Goal: Task Accomplishment & Management: Use online tool/utility

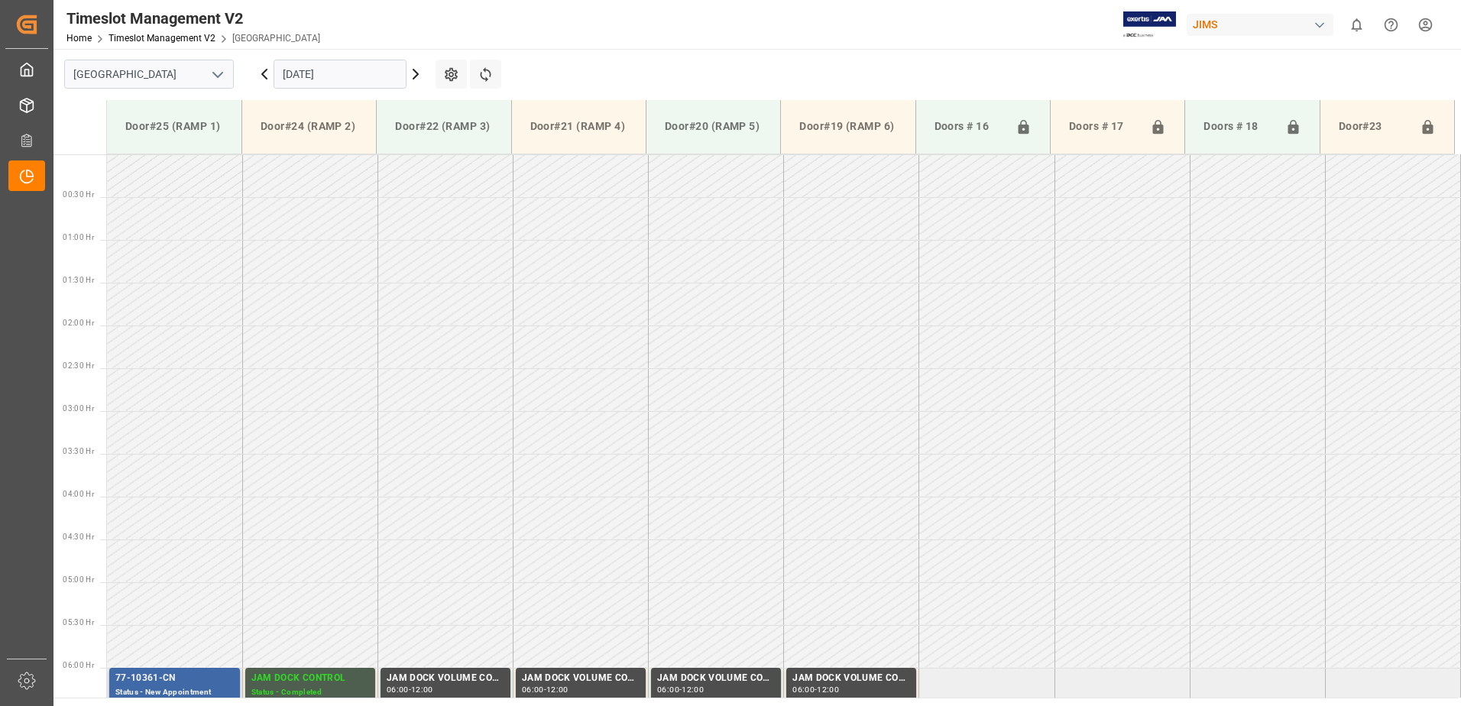
scroll to position [419, 0]
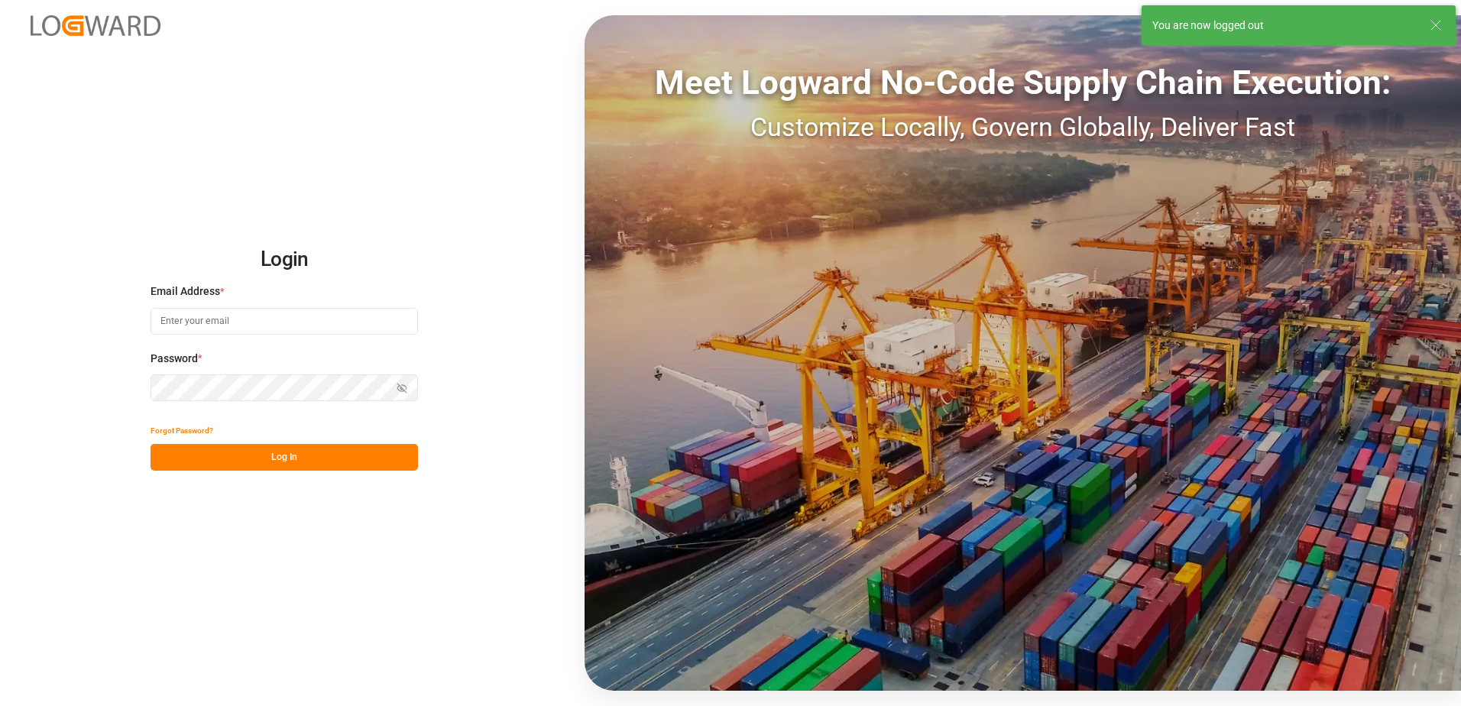
click at [195, 324] on input at bounding box center [284, 321] width 267 height 27
type input "[PERSON_NAME][EMAIL_ADDRESS][DOMAIN_NAME]"
click at [135, 387] on div "Login Email Address * [EMAIL_ADDRESS][DOMAIN_NAME] Password * Show password For…" at bounding box center [730, 353] width 1461 height 706
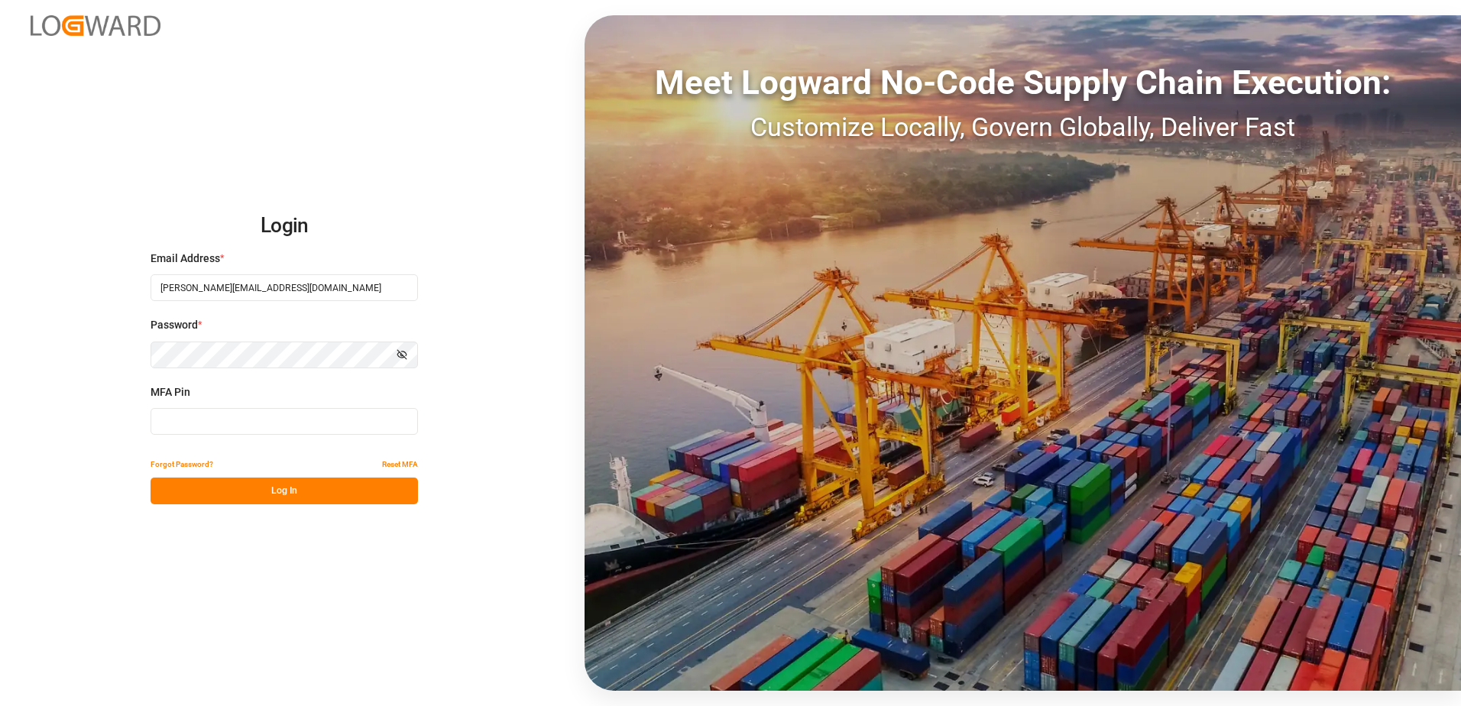
click at [203, 421] on input at bounding box center [284, 421] width 267 height 27
type input "318364"
click at [262, 488] on button "Log In" at bounding box center [284, 491] width 267 height 27
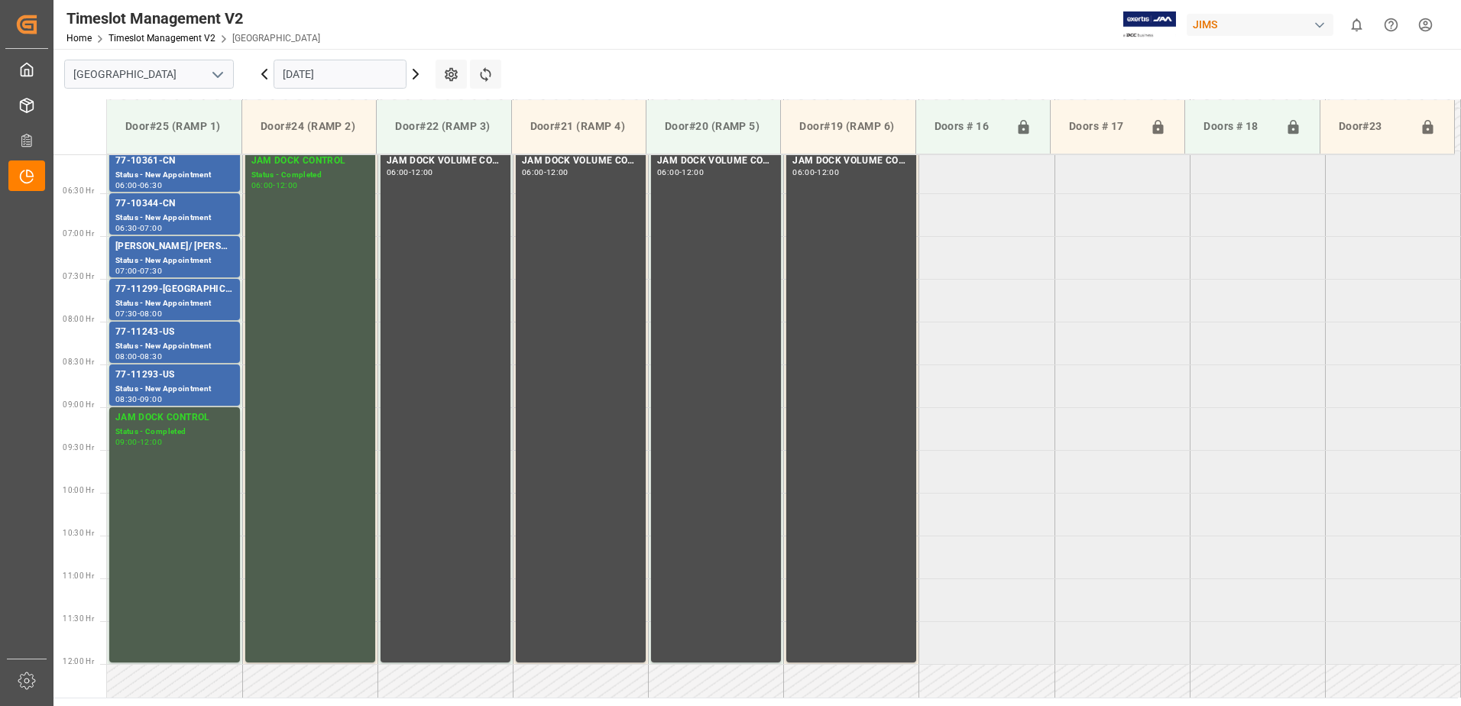
scroll to position [590, 0]
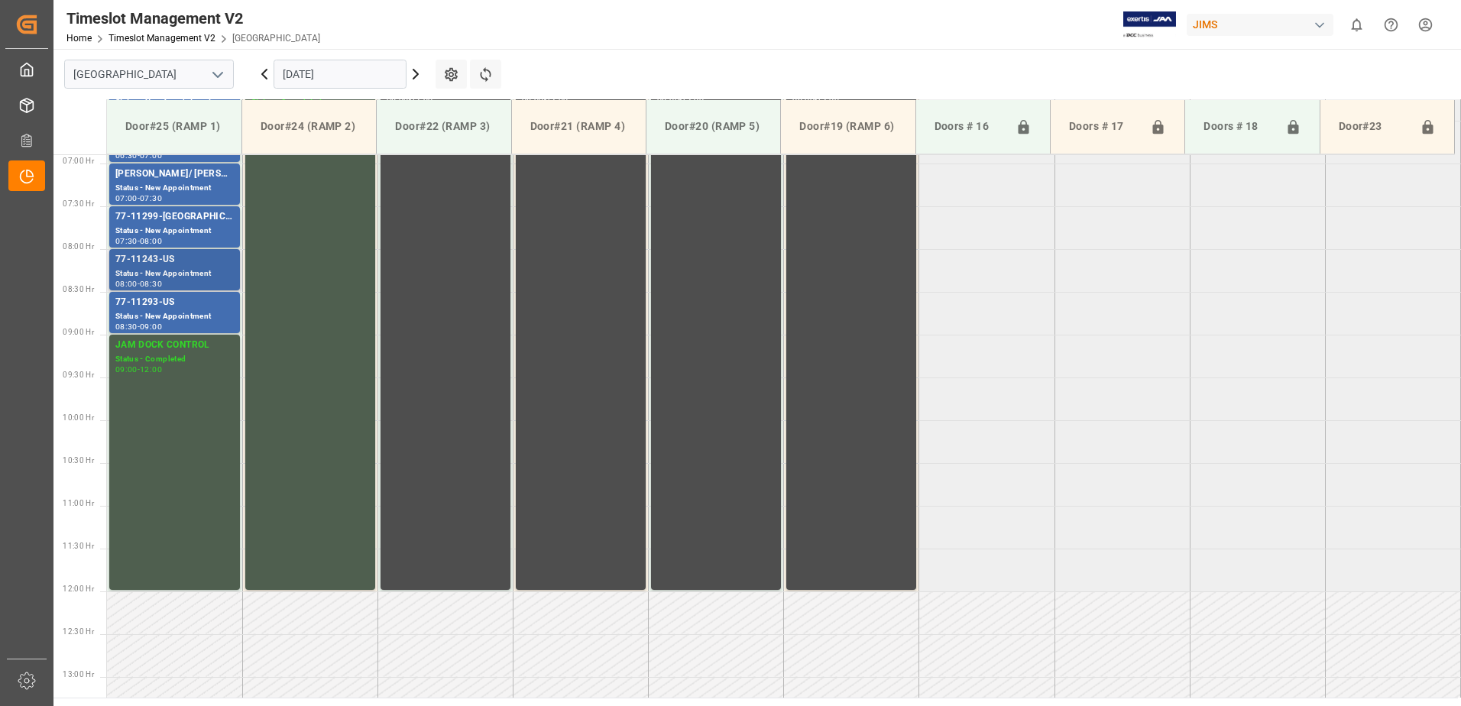
click at [179, 267] on div "77-11243-US" at bounding box center [174, 259] width 118 height 15
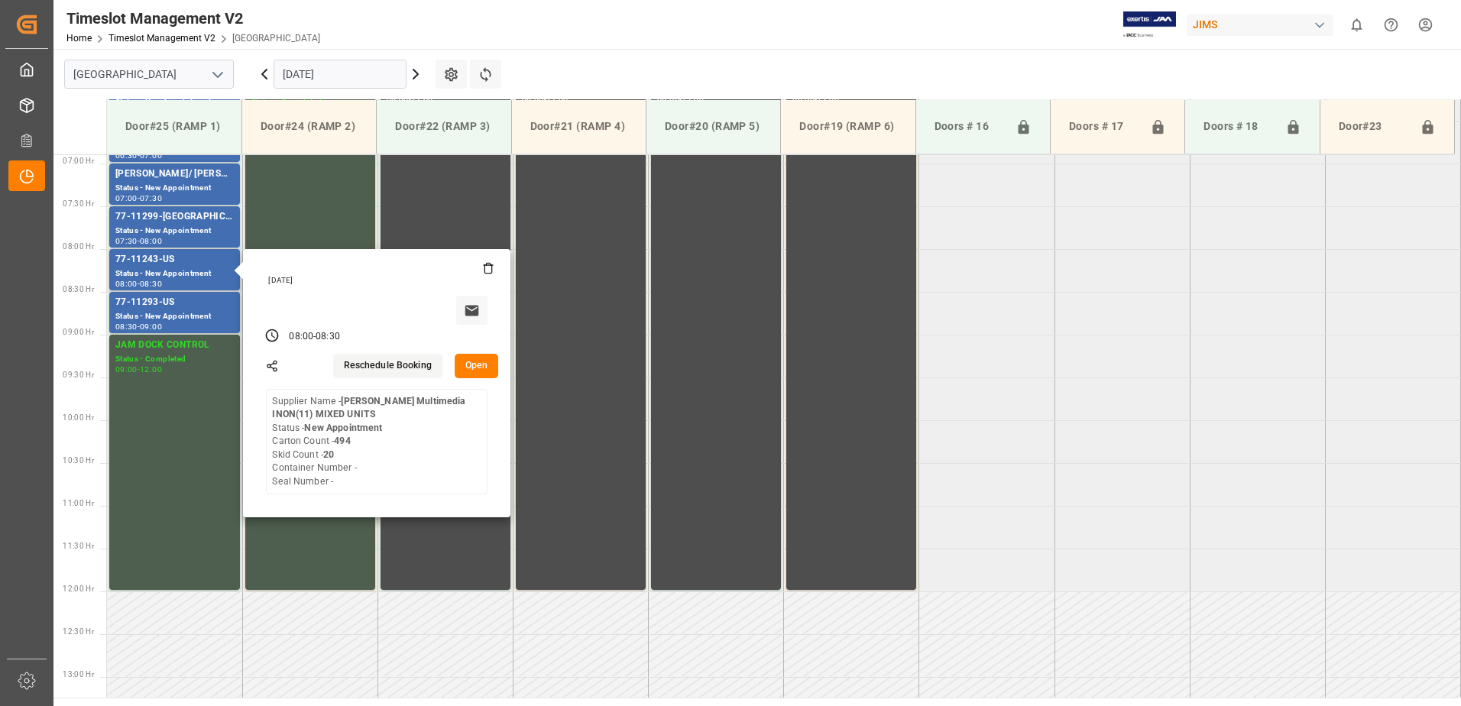
click at [481, 367] on button "Open" at bounding box center [477, 366] width 44 height 24
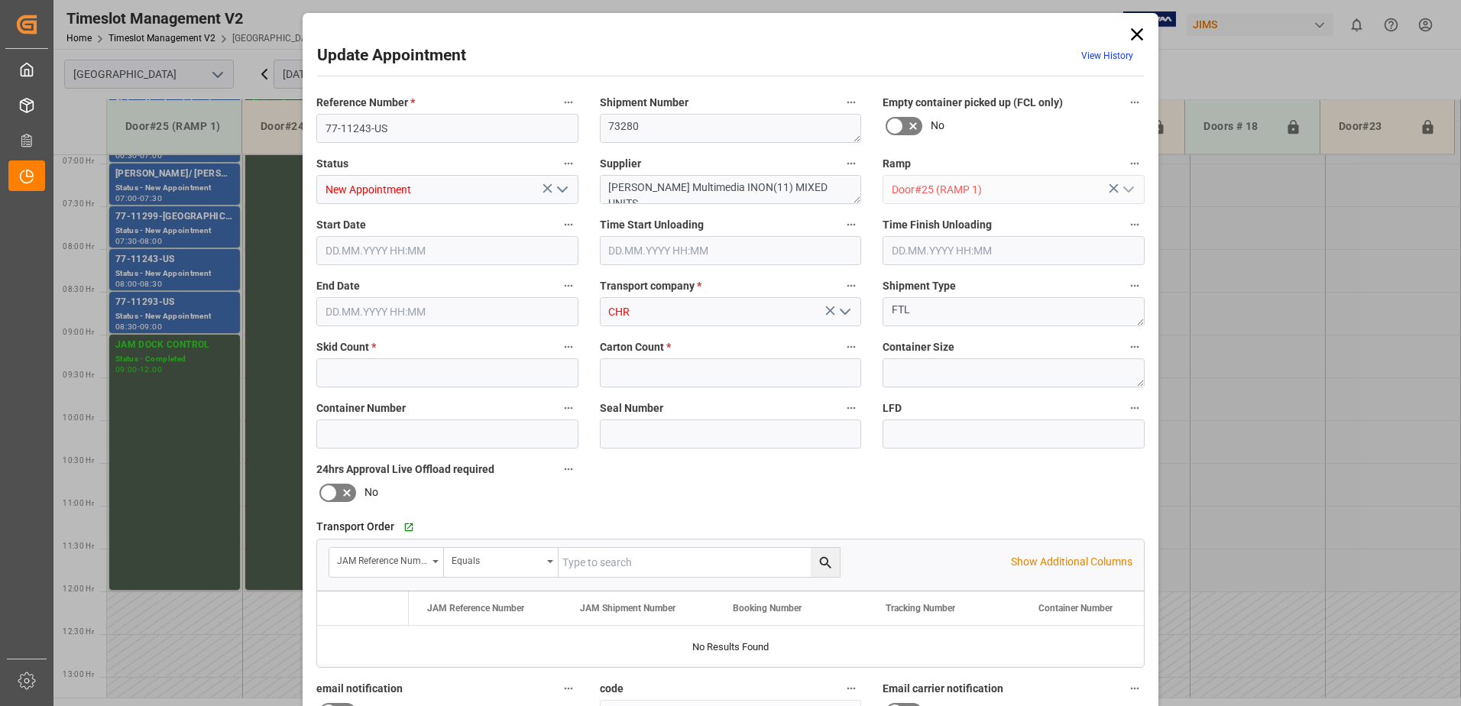
type input "20"
type input "494"
type input "[DATE] 08:00"
type input "[DATE] 08:30"
type input "[DATE] 13:21"
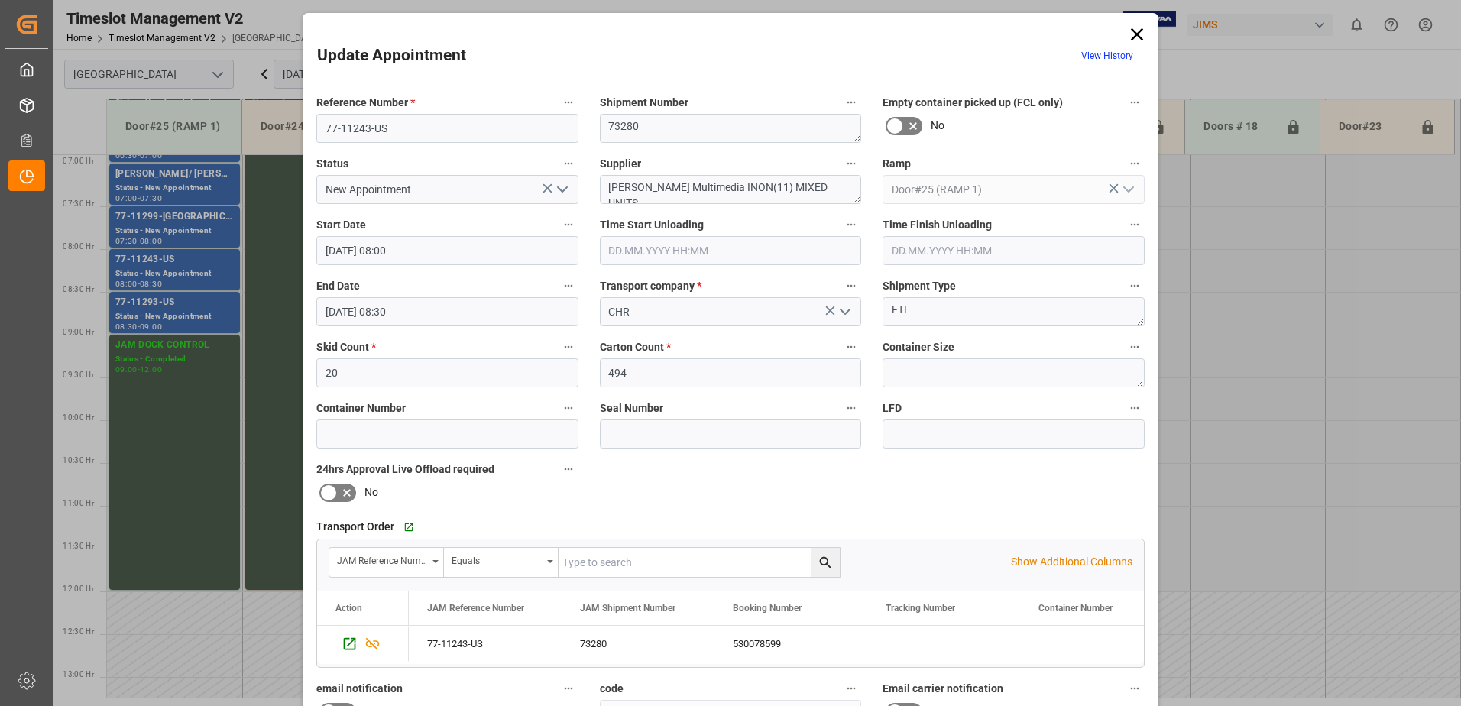
click at [560, 193] on icon "open menu" at bounding box center [562, 189] width 18 height 18
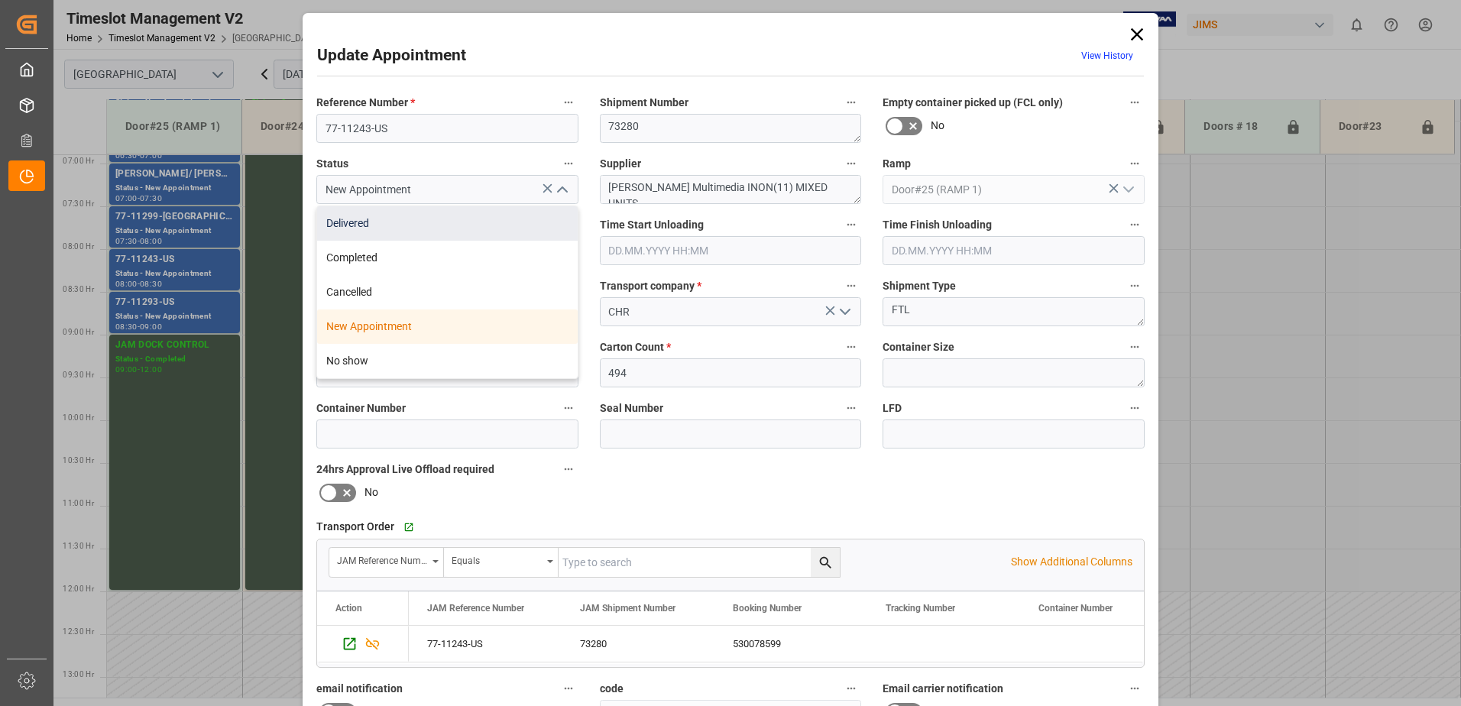
click at [400, 221] on div "Delivered" at bounding box center [447, 223] width 261 height 34
type input "Delivered"
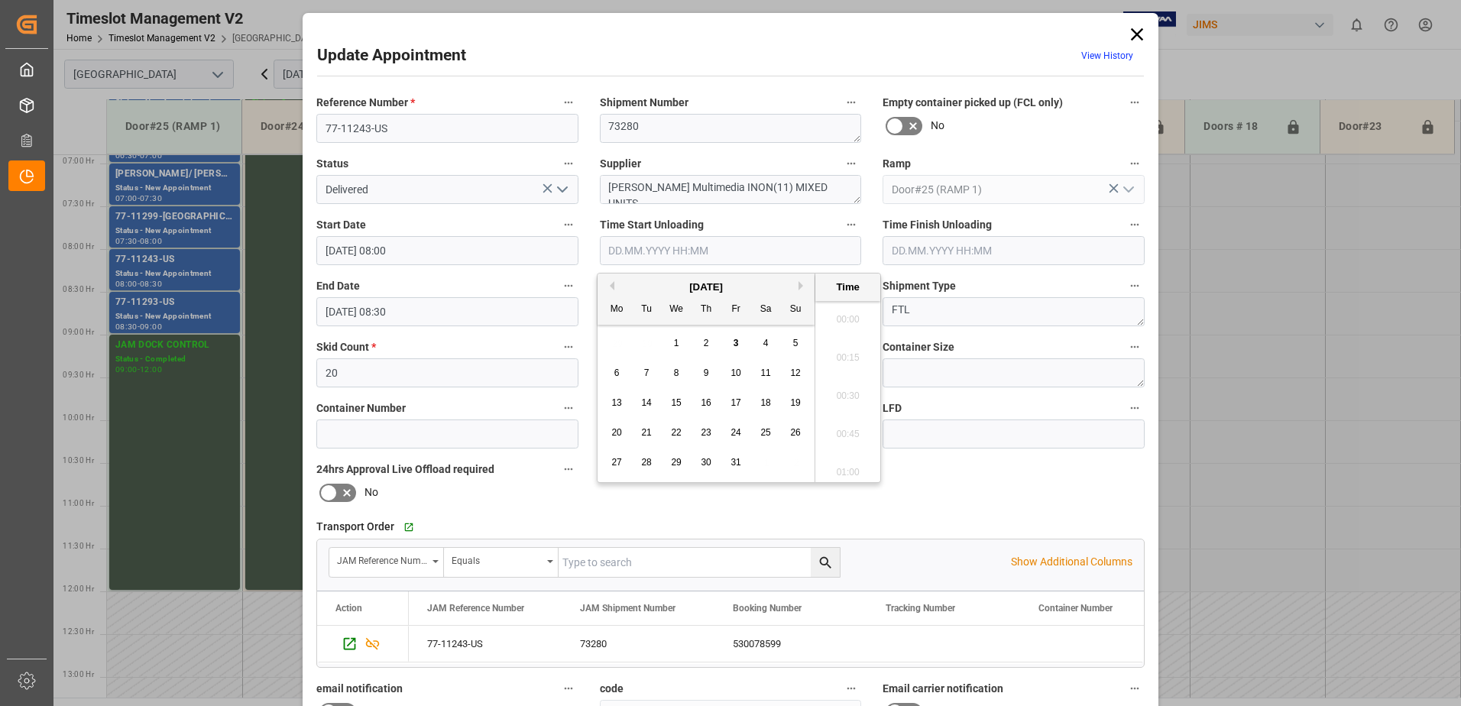
click at [667, 252] on input "text" at bounding box center [731, 250] width 262 height 29
click at [732, 343] on div "3" at bounding box center [736, 344] width 19 height 18
click at [841, 389] on li "07:30" at bounding box center [847, 391] width 65 height 38
type input "[DATE] 07:30"
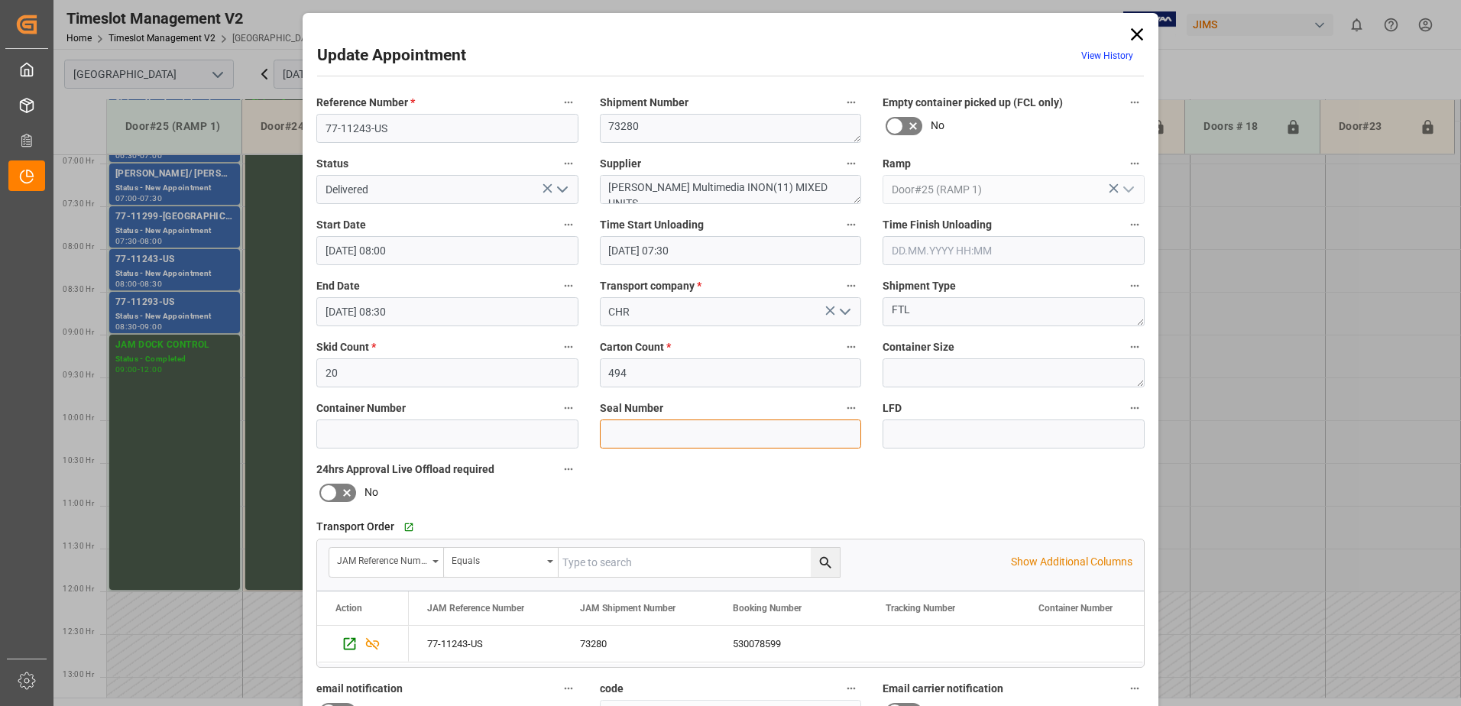
click at [653, 435] on input at bounding box center [731, 434] width 262 height 29
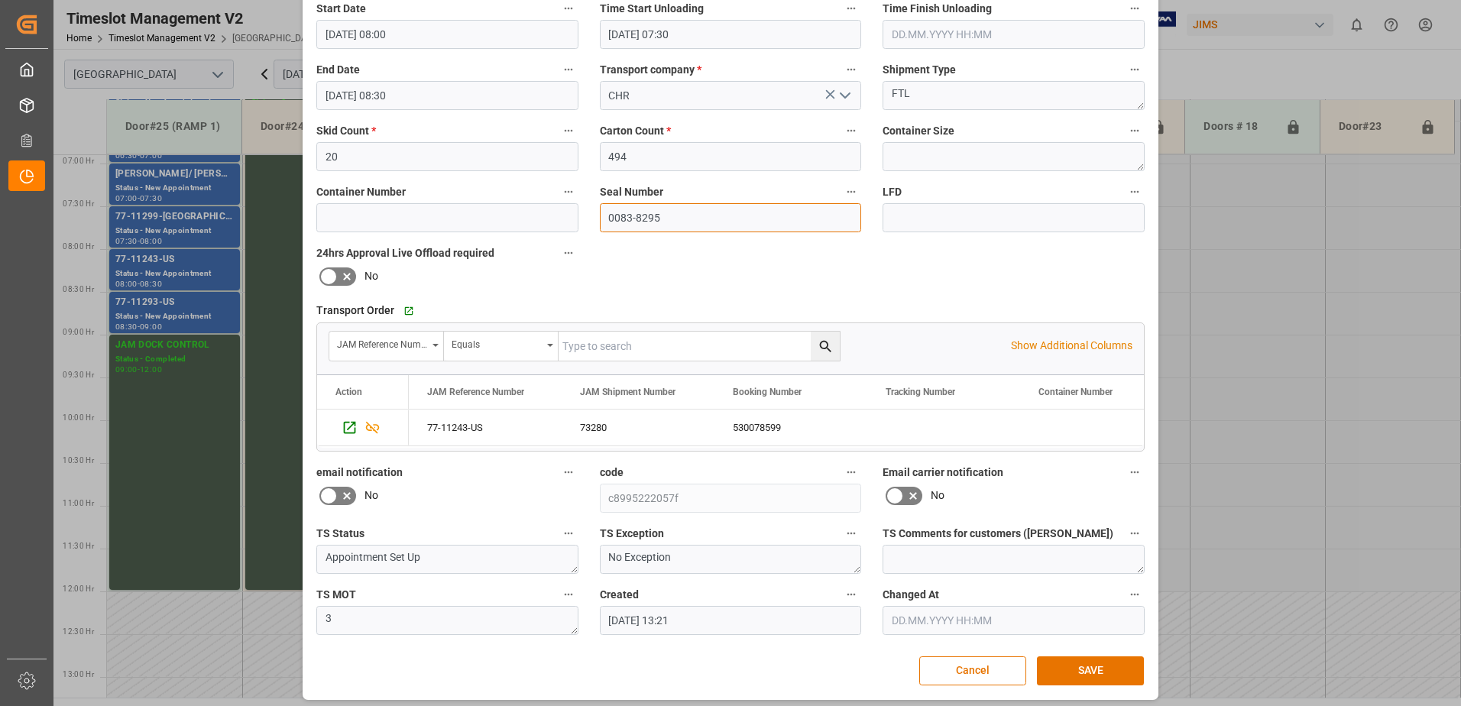
scroll to position [223, 0]
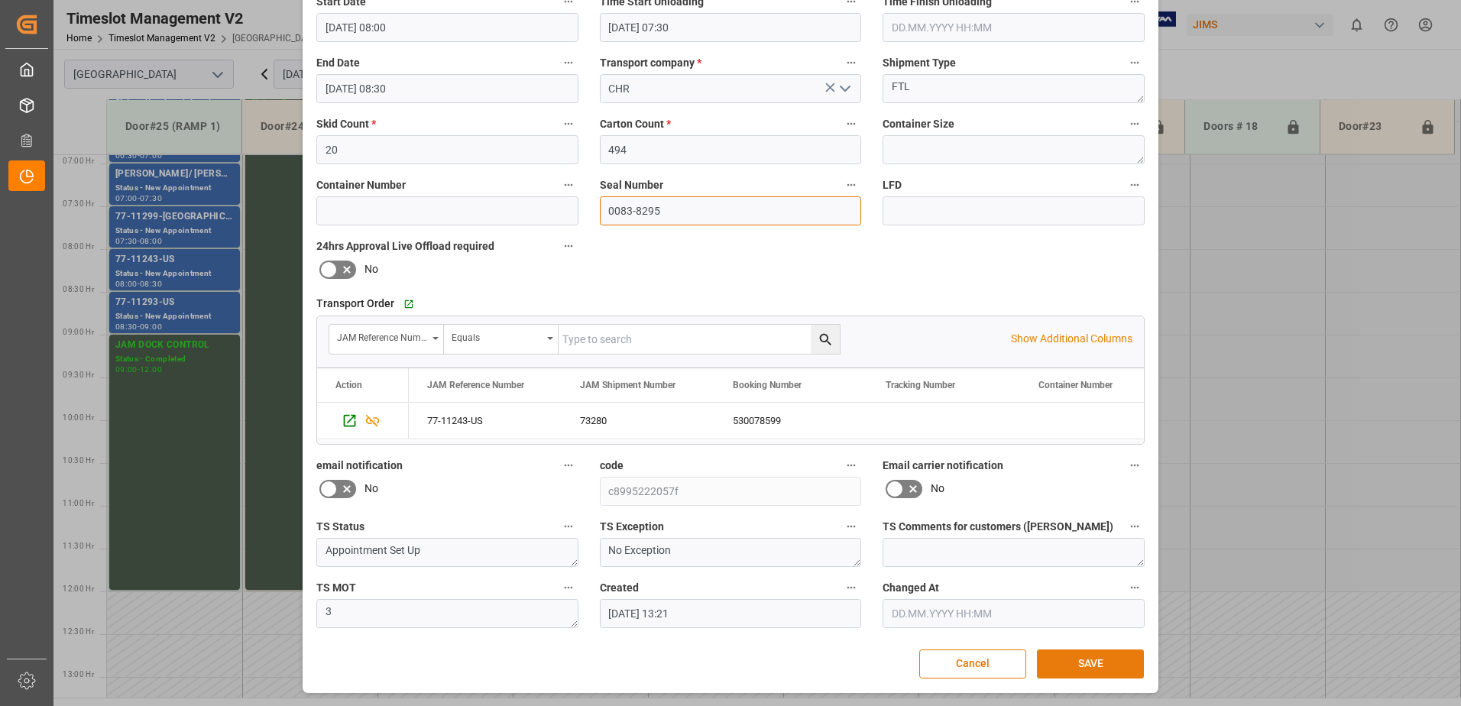
type input "0083-8295"
click at [1090, 663] on button "SAVE" at bounding box center [1090, 664] width 107 height 29
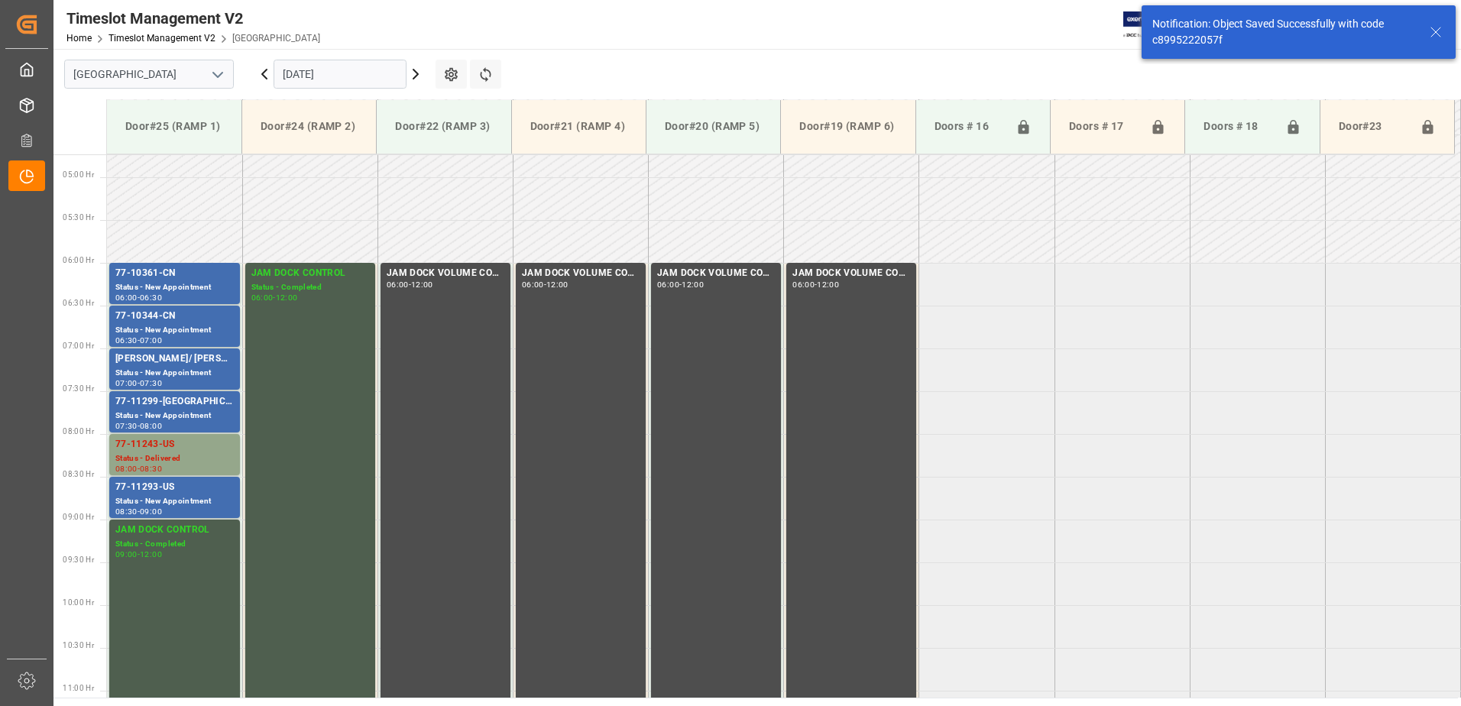
scroll to position [590, 0]
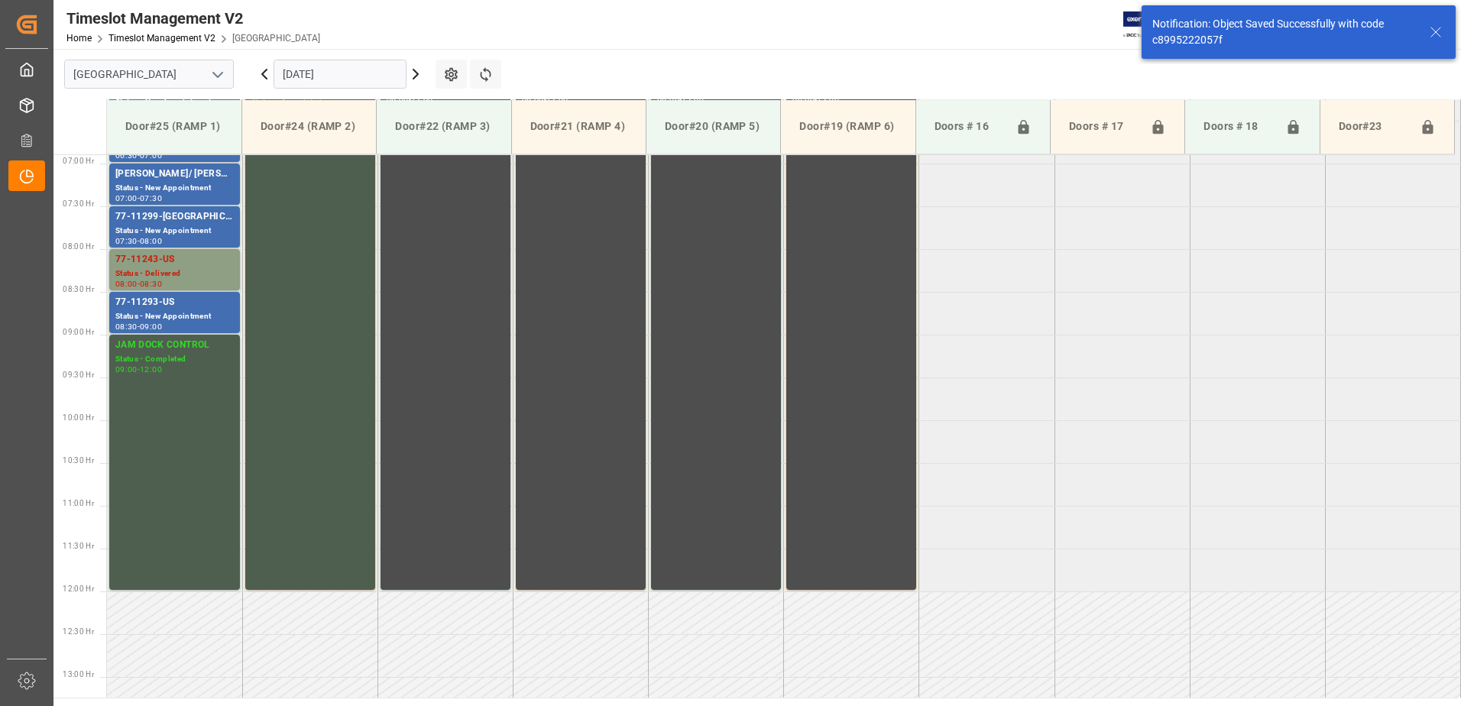
click at [162, 267] on div "77-11243-US" at bounding box center [174, 259] width 118 height 15
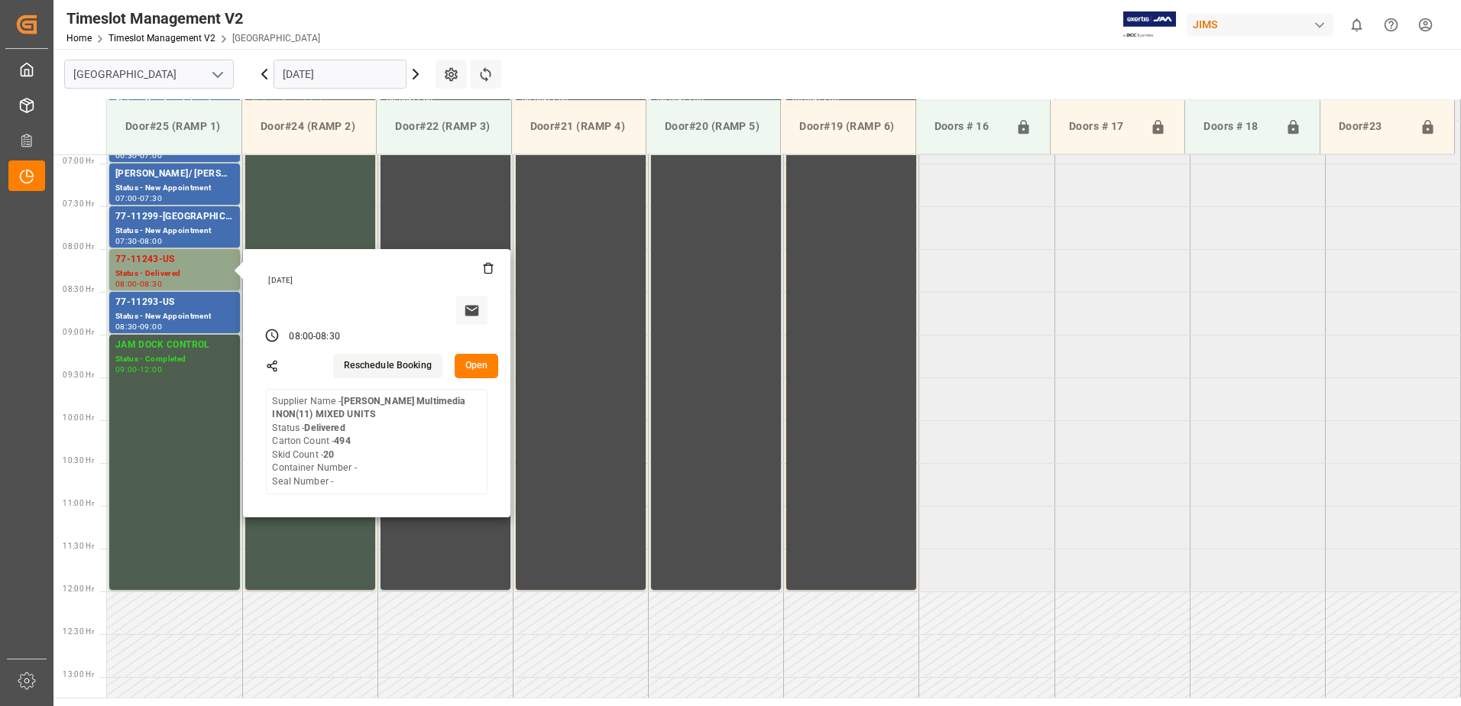
click at [479, 363] on button "Open" at bounding box center [477, 366] width 44 height 24
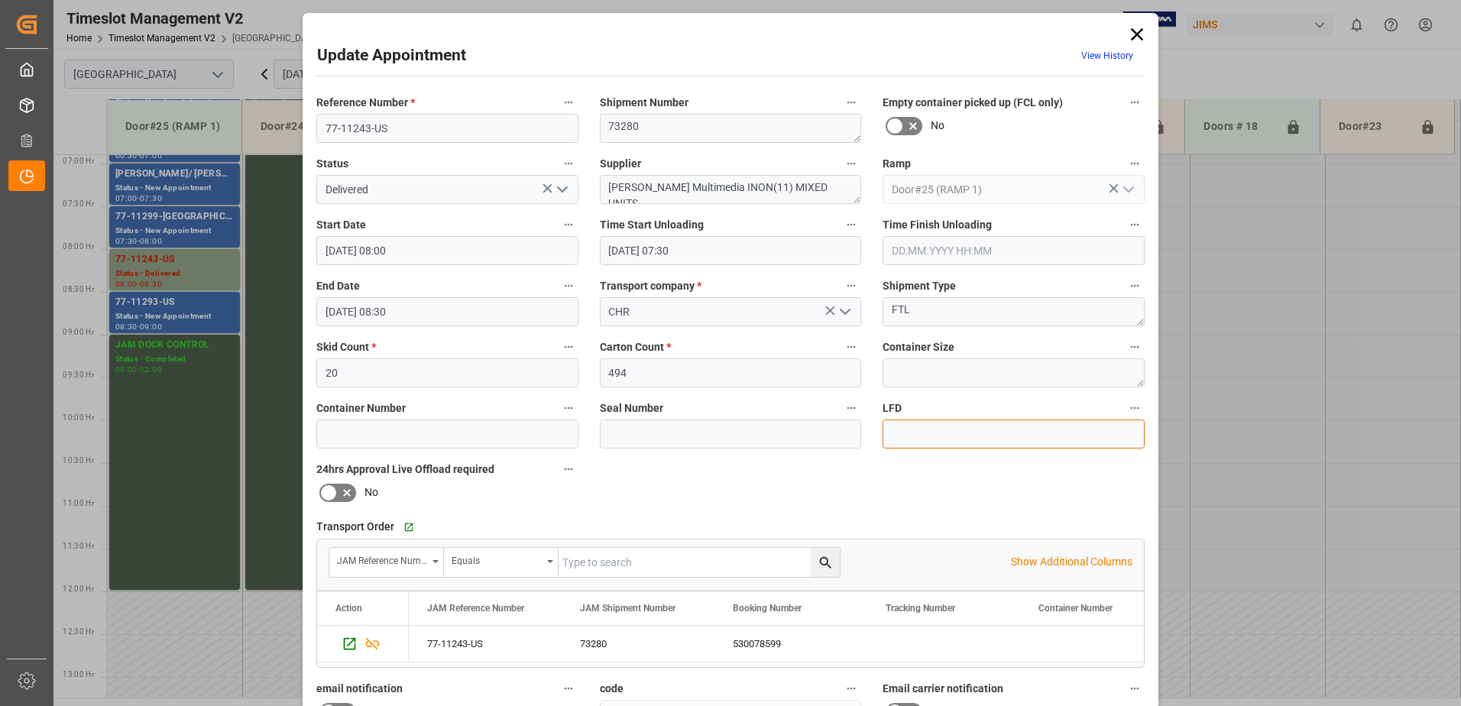
click at [902, 433] on input at bounding box center [1014, 434] width 262 height 29
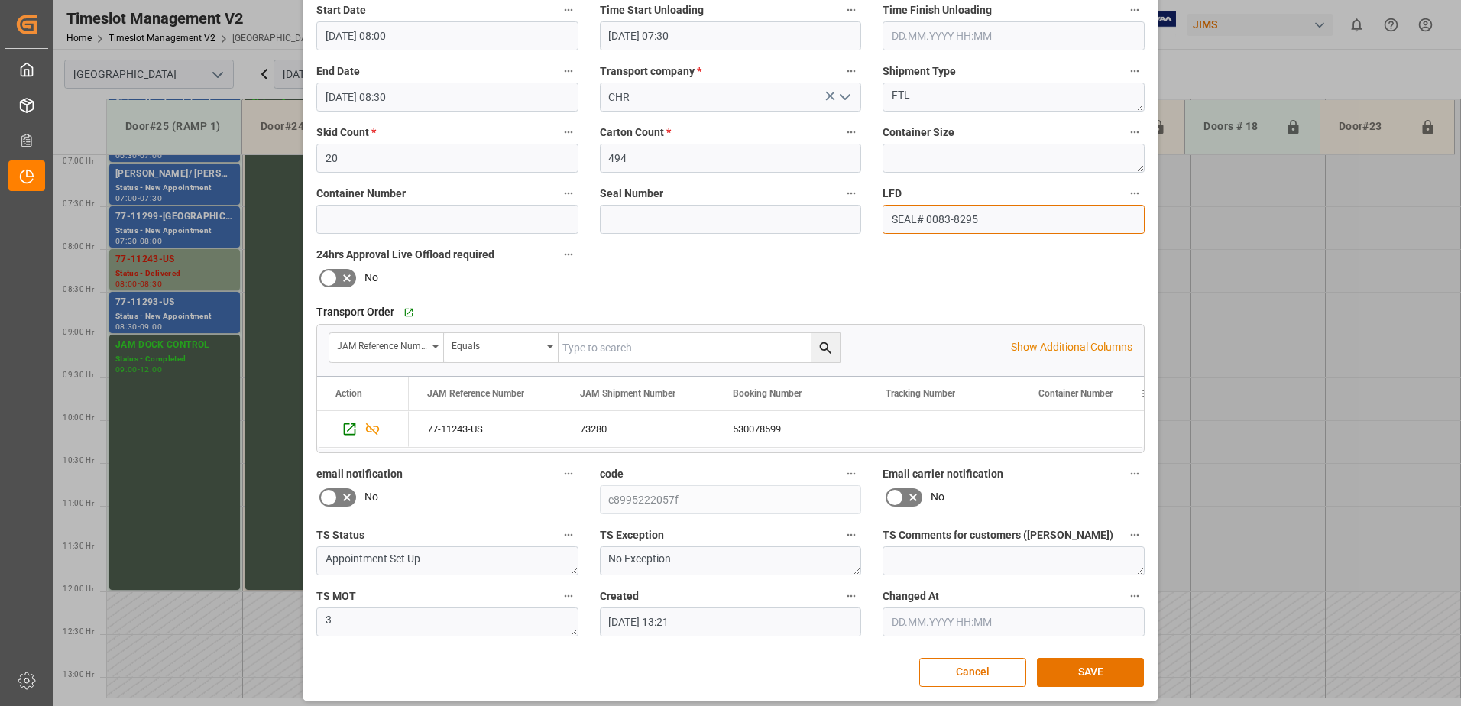
scroll to position [223, 0]
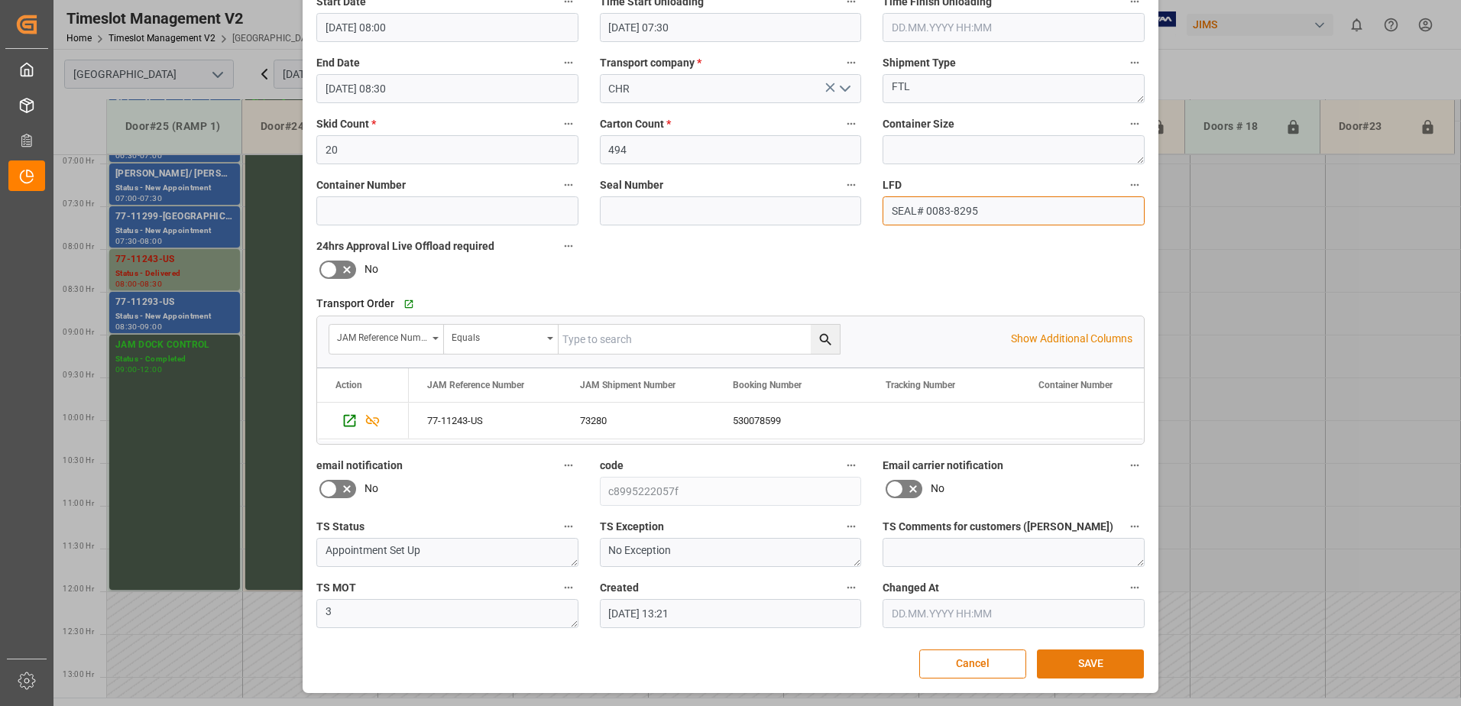
type input "SEAL# 0083-8295"
click at [1088, 661] on button "SAVE" at bounding box center [1090, 664] width 107 height 29
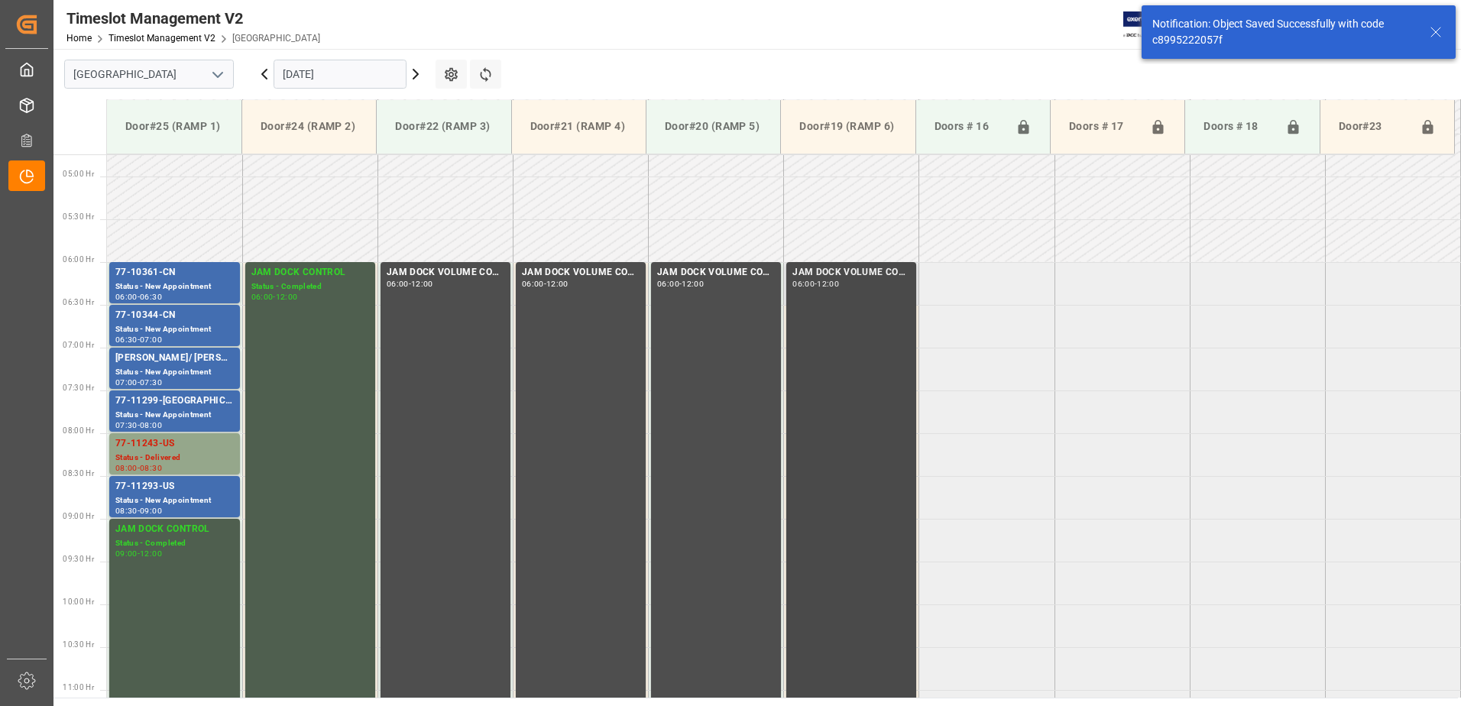
scroll to position [590, 0]
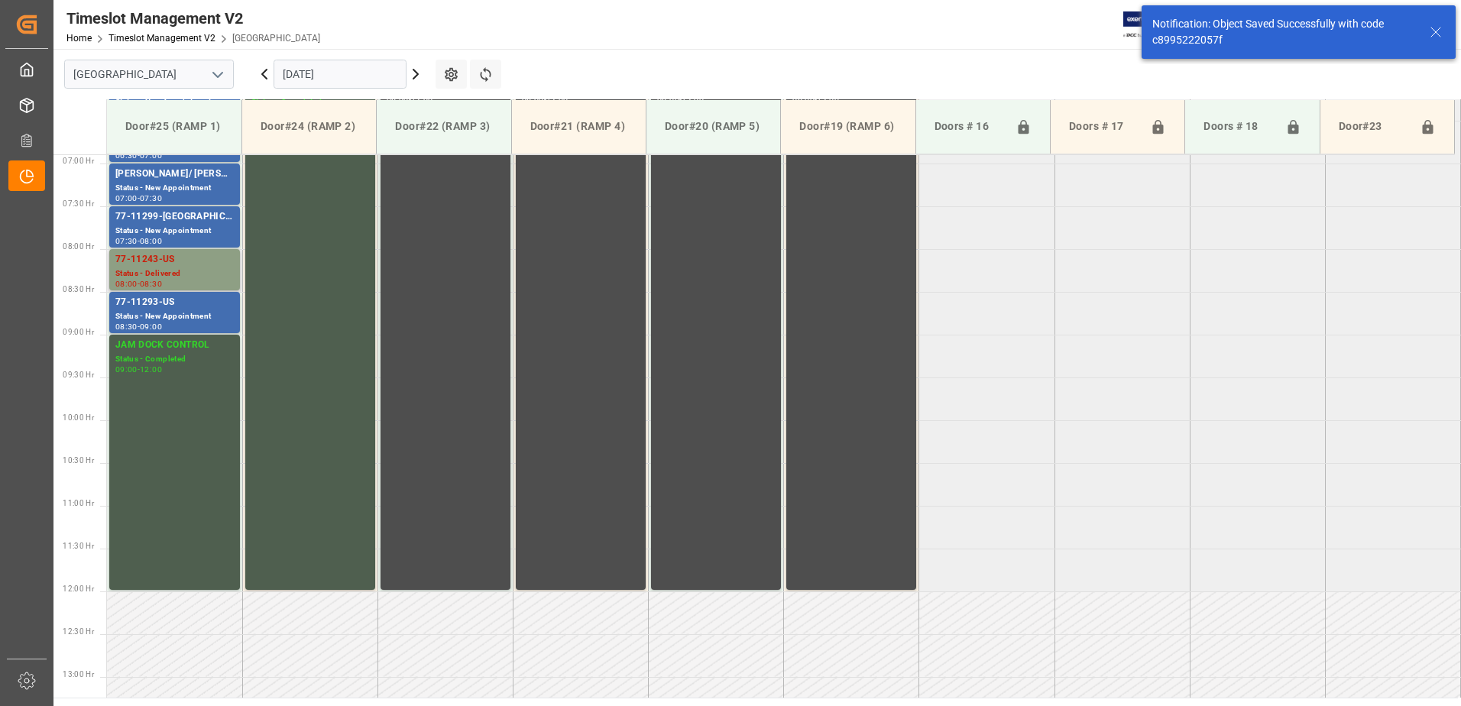
click at [180, 263] on div "77-11243-US" at bounding box center [174, 259] width 118 height 15
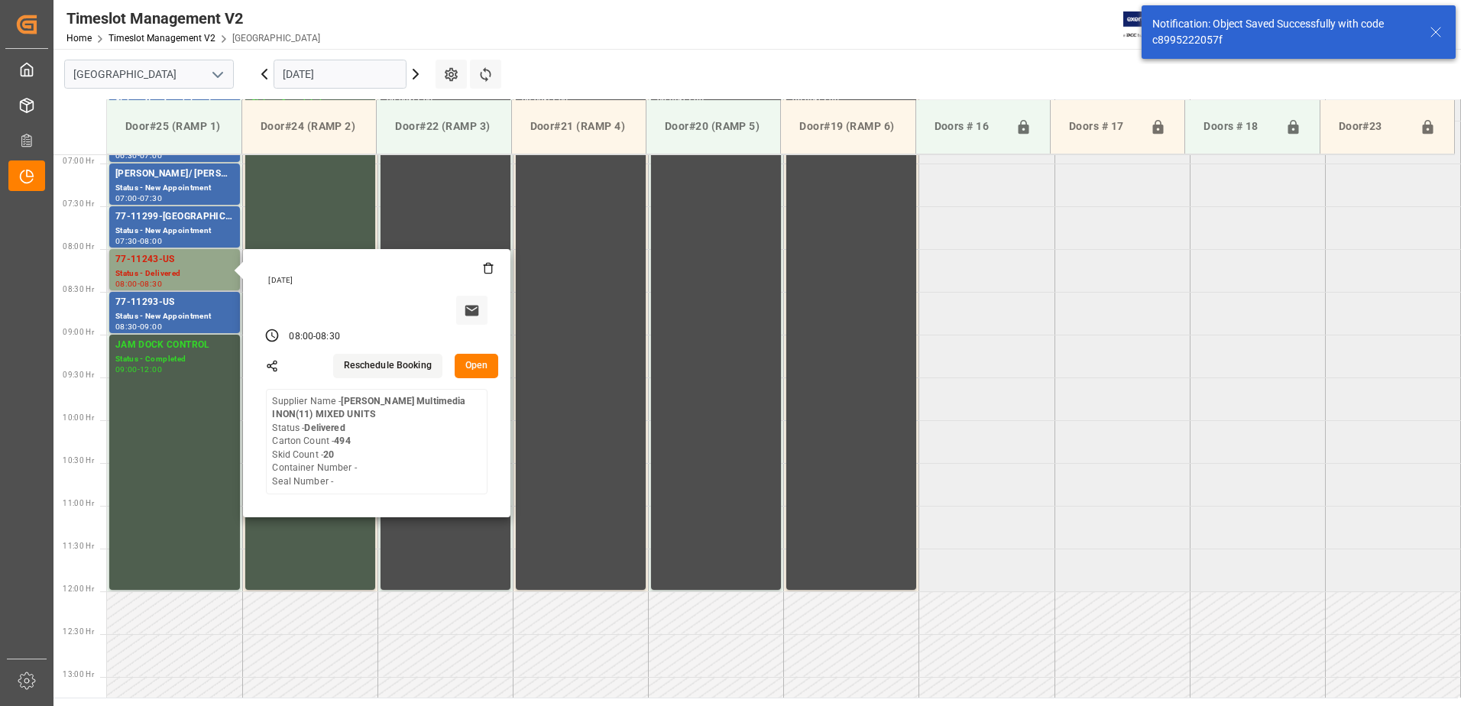
click at [475, 361] on button "Open" at bounding box center [477, 366] width 44 height 24
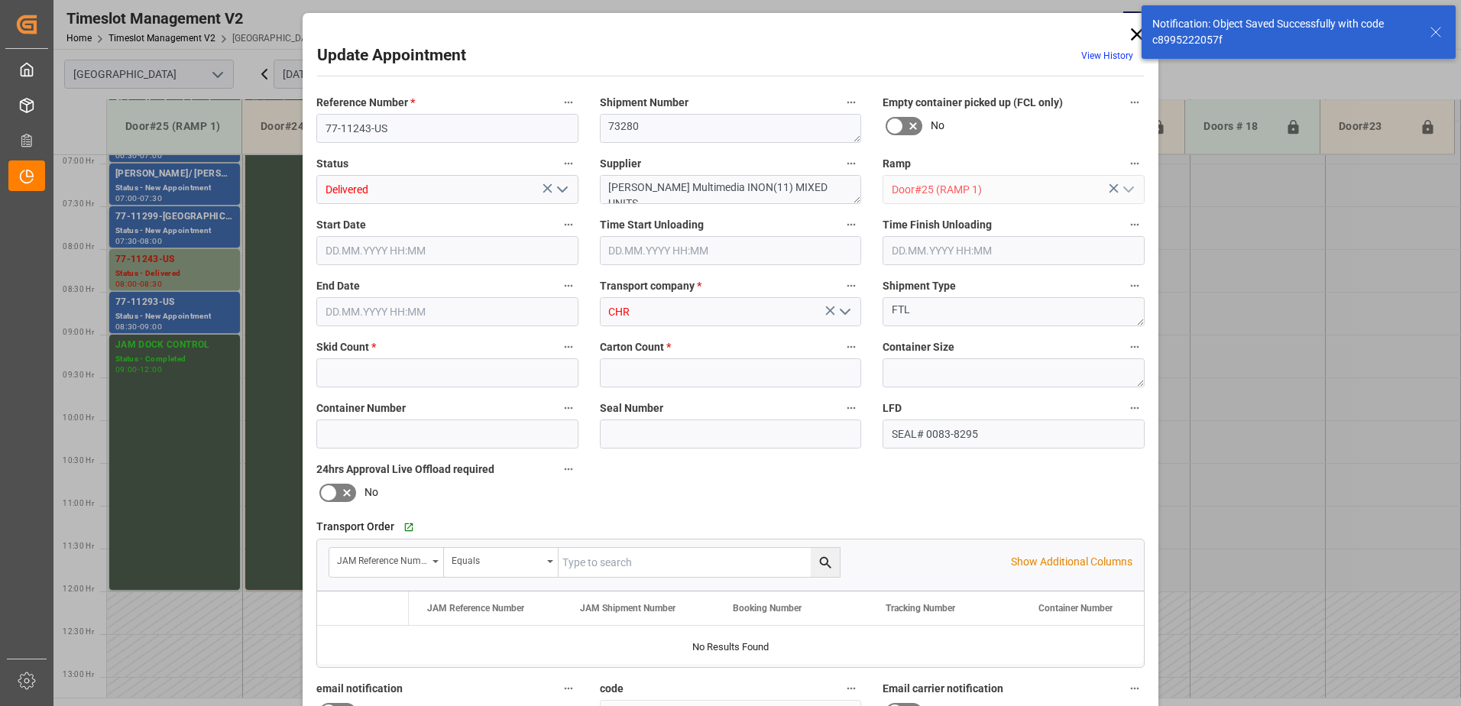
type input "20"
type input "494"
type input "[DATE] 08:00"
type input "[DATE] 07:30"
type input "[DATE] 08:30"
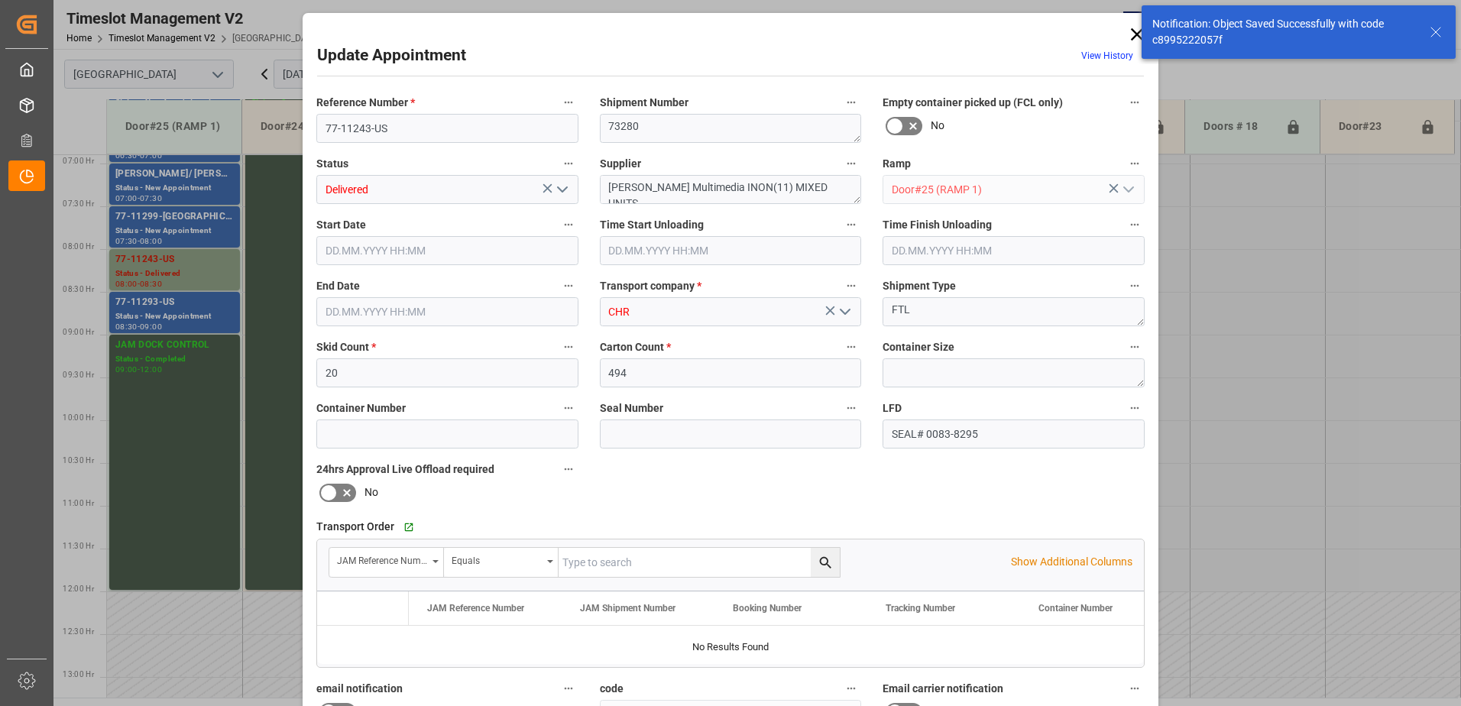
type input "[DATE] 13:21"
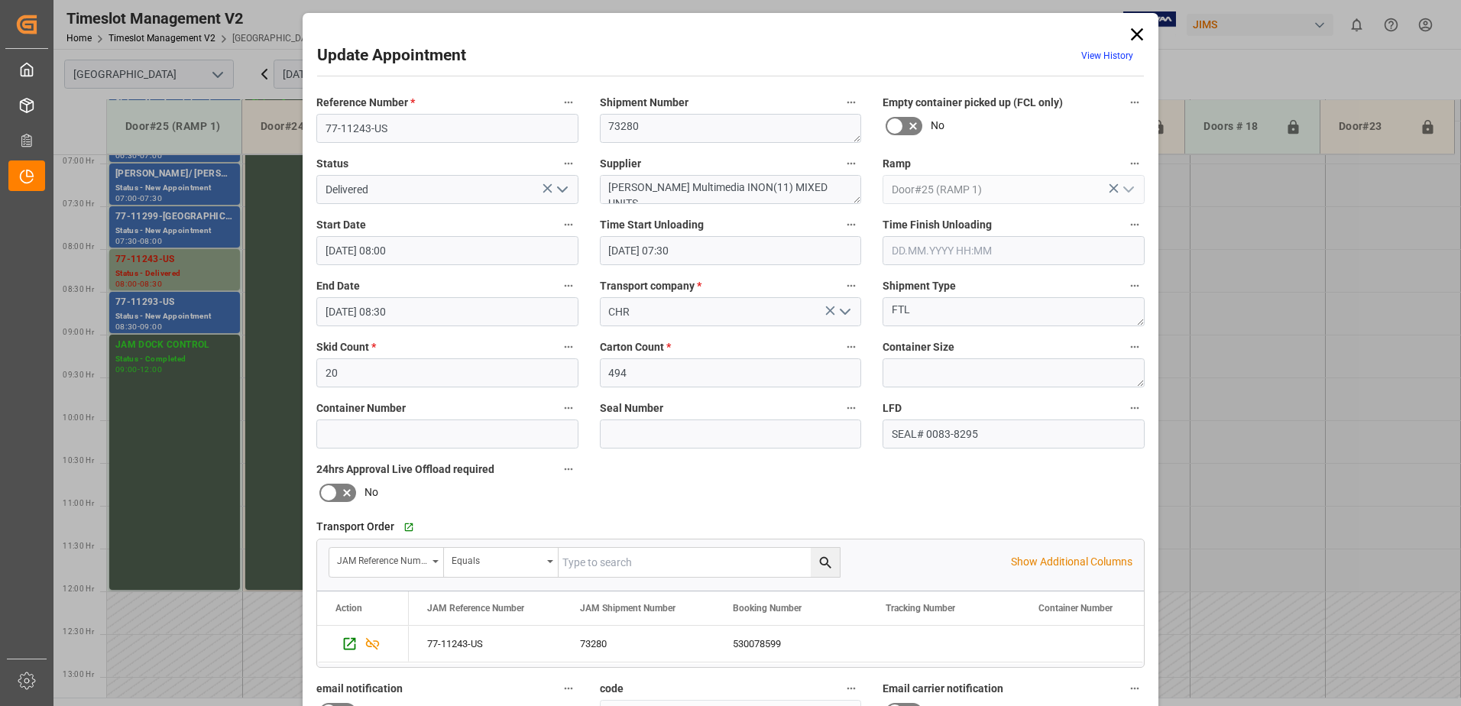
click at [1133, 34] on icon at bounding box center [1137, 34] width 12 height 12
